Goal: Task Accomplishment & Management: Manage account settings

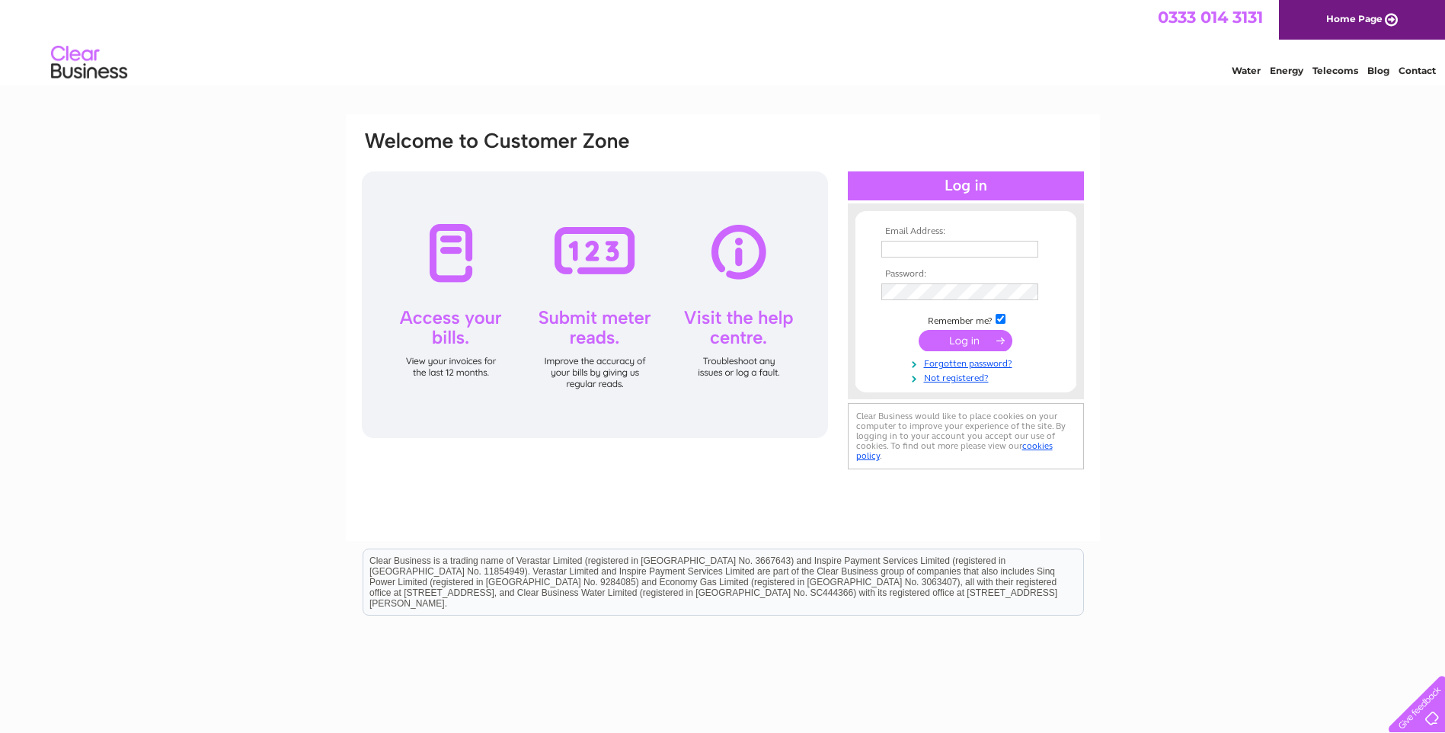
type input "[PERSON_NAME][EMAIL_ADDRESS][DOMAIN_NAME]"
click at [942, 340] on input "submit" at bounding box center [965, 340] width 94 height 21
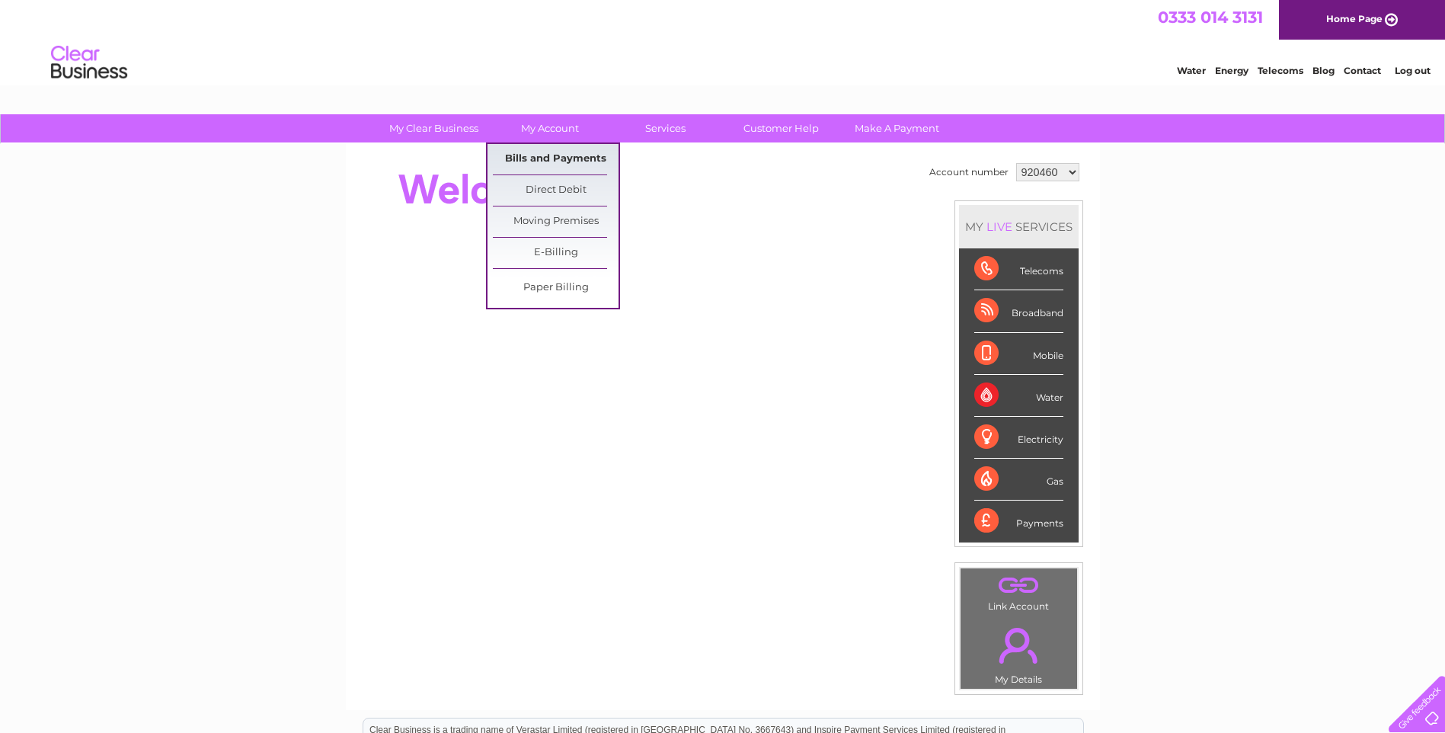
click at [566, 155] on link "Bills and Payments" at bounding box center [556, 159] width 126 height 30
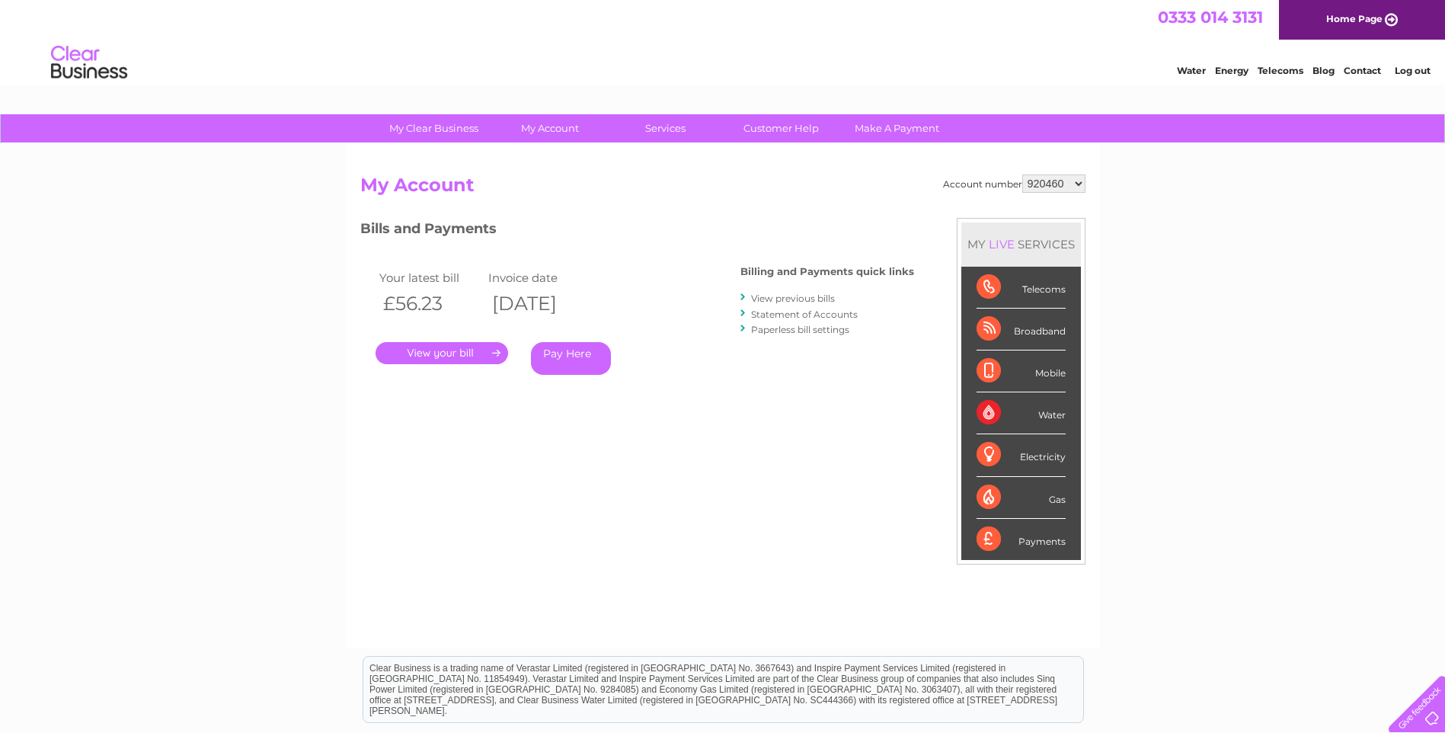
click at [1071, 183] on select "920460 1053667 1059655" at bounding box center [1053, 183] width 63 height 18
select select "1059655"
click at [1022, 174] on select "920460 1053667 1059655" at bounding box center [1053, 183] width 63 height 18
click at [449, 357] on link "." at bounding box center [441, 353] width 133 height 22
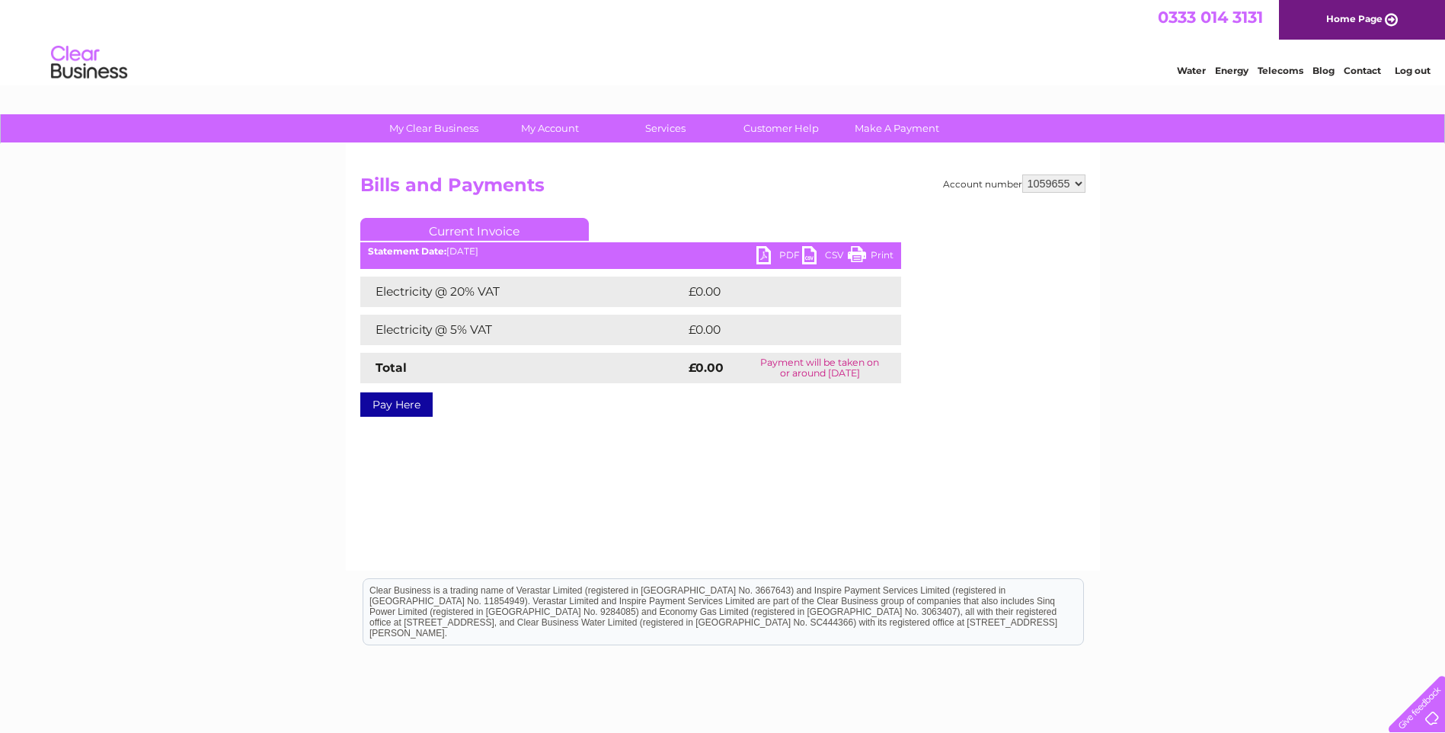
click at [774, 257] on link "PDF" at bounding box center [779, 257] width 46 height 22
